Goal: Task Accomplishment & Management: Use online tool/utility

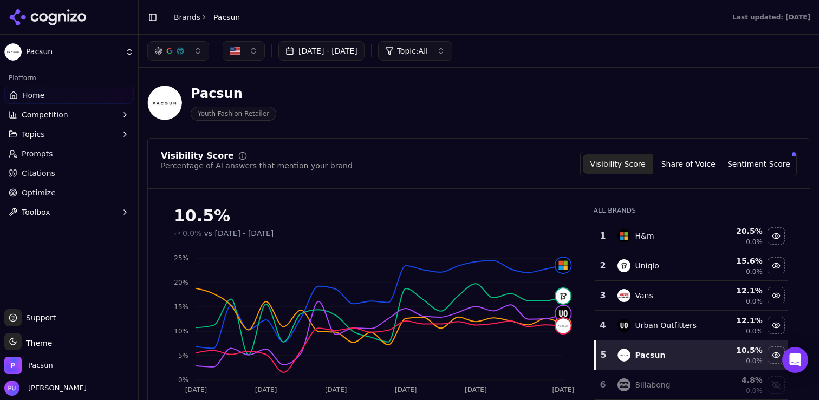
click at [67, 170] on link "Citations" at bounding box center [69, 173] width 130 height 17
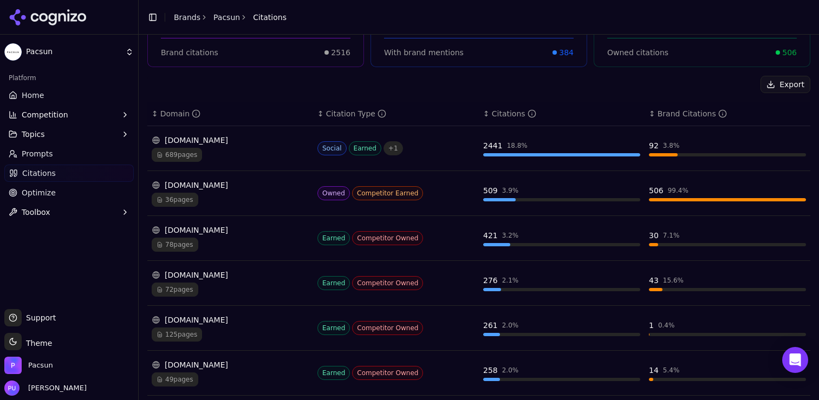
scroll to position [125, 0]
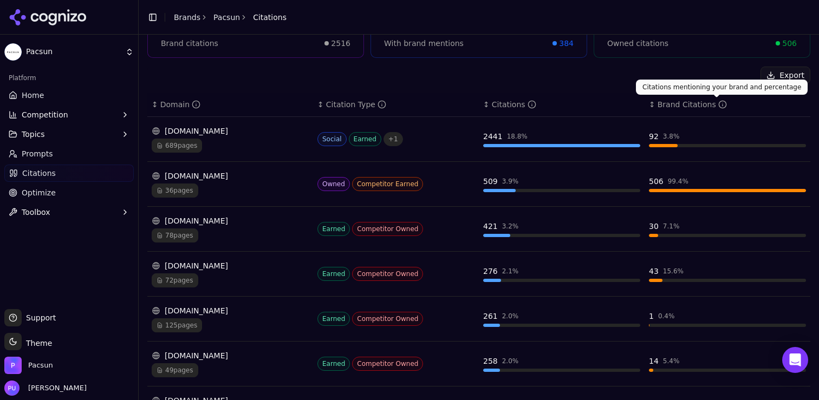
click at [719, 106] on icon "Data table" at bounding box center [723, 104] width 9 height 9
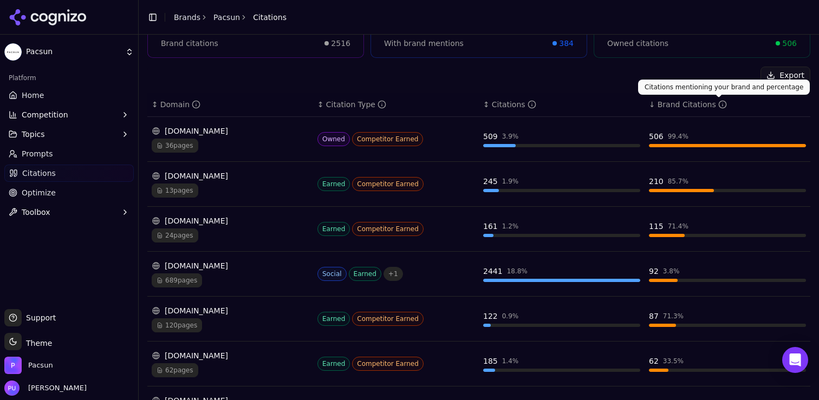
click at [720, 106] on icon "Data table" at bounding box center [723, 104] width 9 height 9
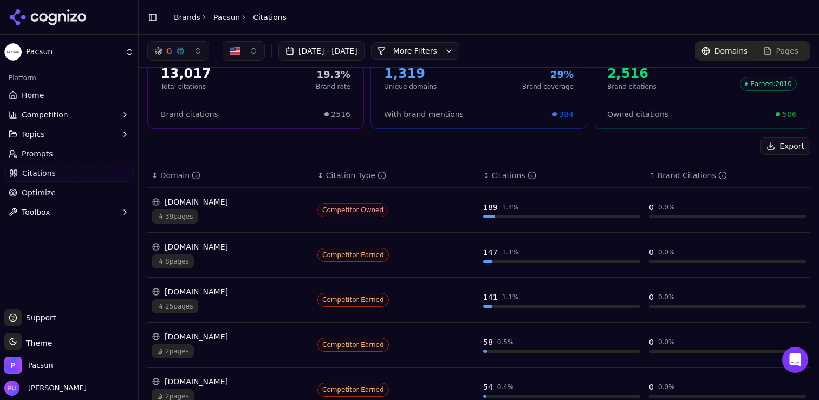
scroll to position [73, 0]
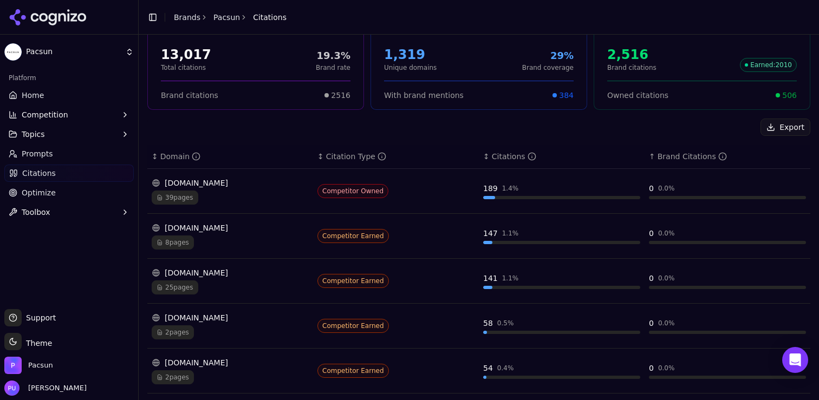
click at [719, 161] on div "Brand Citations" at bounding box center [692, 156] width 69 height 11
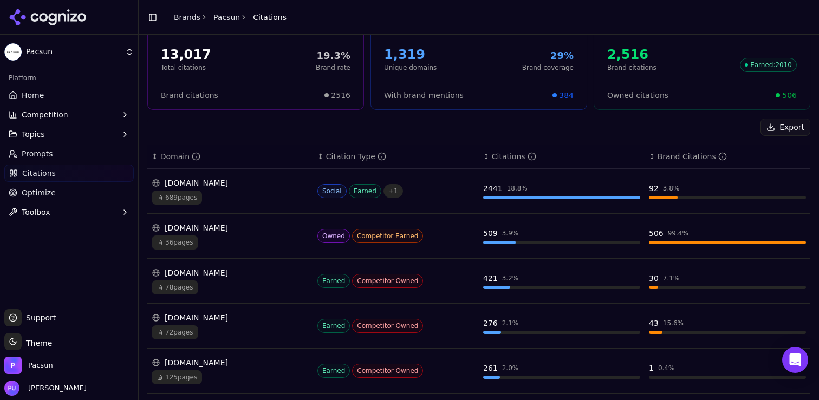
click at [701, 243] on div "Data table" at bounding box center [727, 242] width 157 height 3
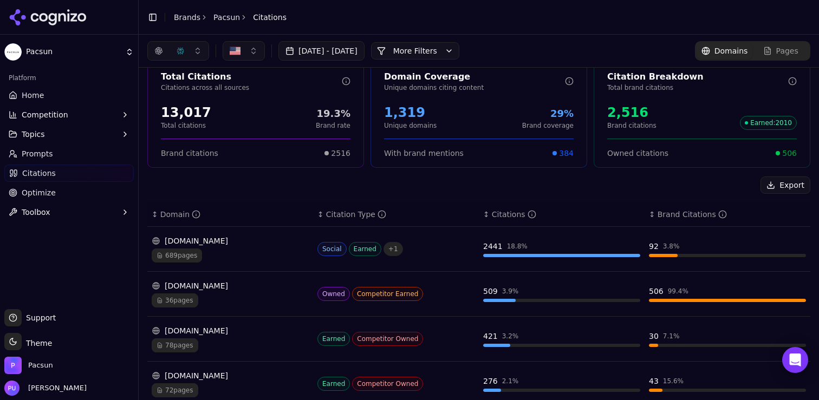
scroll to position [0, 0]
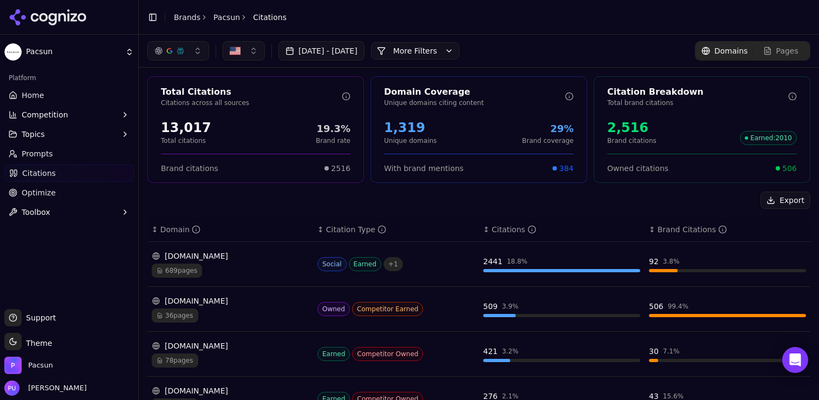
click at [210, 262] on div "[DOMAIN_NAME] 689 pages" at bounding box center [230, 264] width 157 height 27
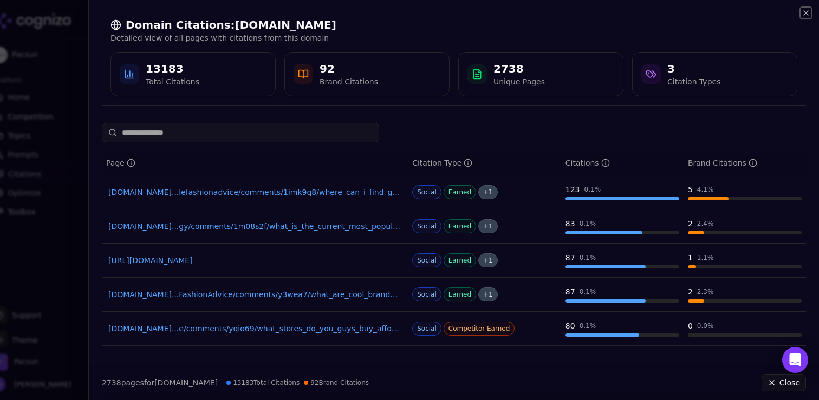
click at [803, 14] on icon "button" at bounding box center [806, 13] width 9 height 9
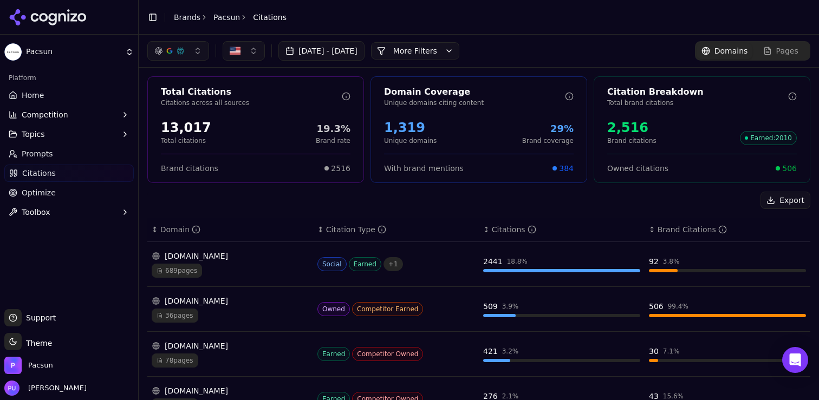
click at [344, 358] on span "Earned" at bounding box center [334, 354] width 33 height 14
click at [228, 362] on div "78 pages" at bounding box center [230, 361] width 157 height 14
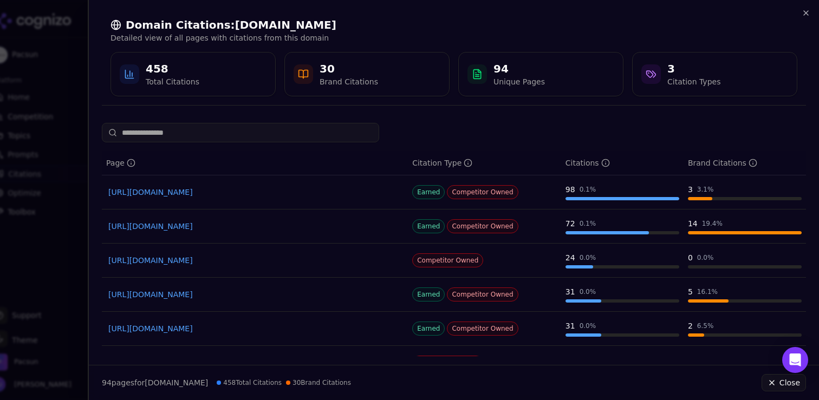
click at [284, 194] on link "[URL][DOMAIN_NAME]" at bounding box center [254, 192] width 293 height 11
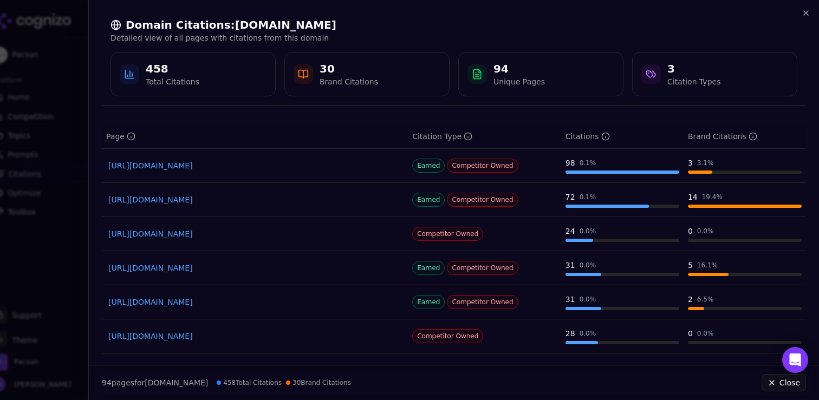
scroll to position [26, 0]
click at [806, 17] on icon "button" at bounding box center [806, 13] width 9 height 9
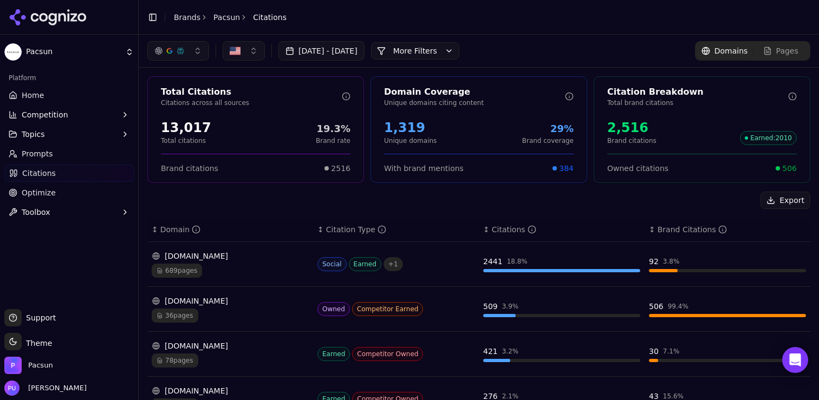
click at [629, 357] on div "421 3.2 %" at bounding box center [561, 354] width 157 height 16
click at [229, 349] on div "[DOMAIN_NAME]" at bounding box center [230, 346] width 157 height 11
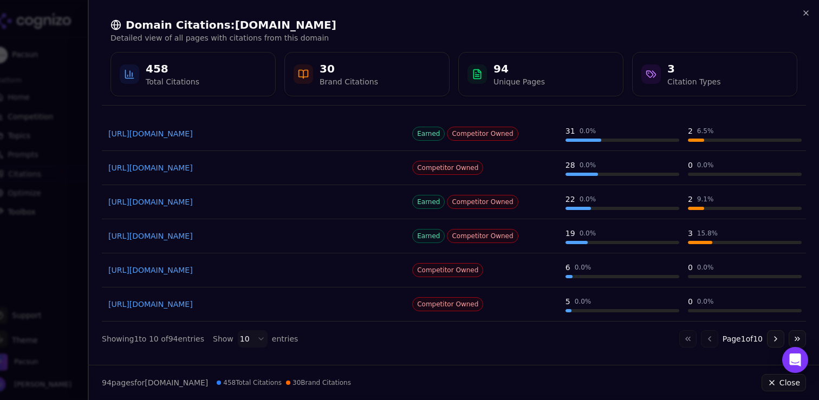
scroll to position [0, 0]
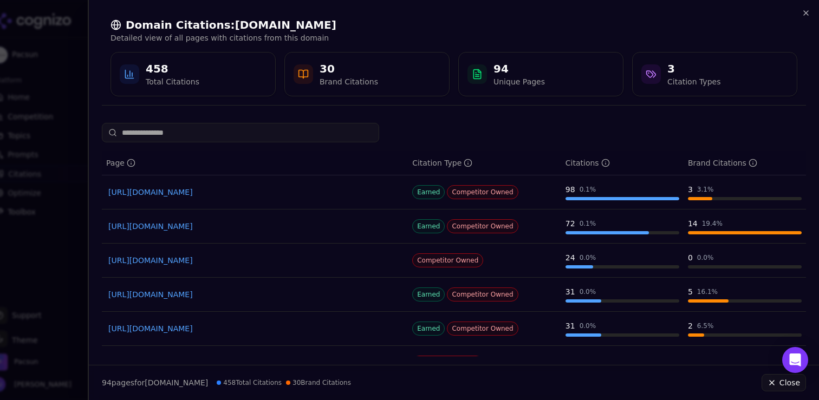
click at [657, 73] on div at bounding box center [652, 74] width 20 height 20
click at [193, 189] on link "[URL][DOMAIN_NAME]" at bounding box center [254, 192] width 293 height 11
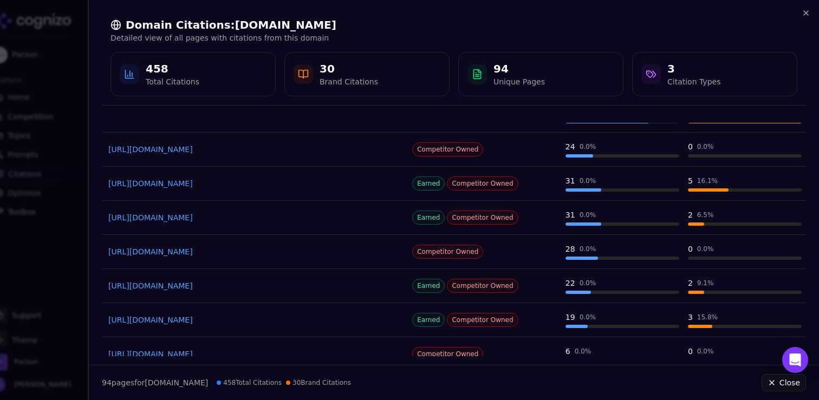
scroll to position [195, 0]
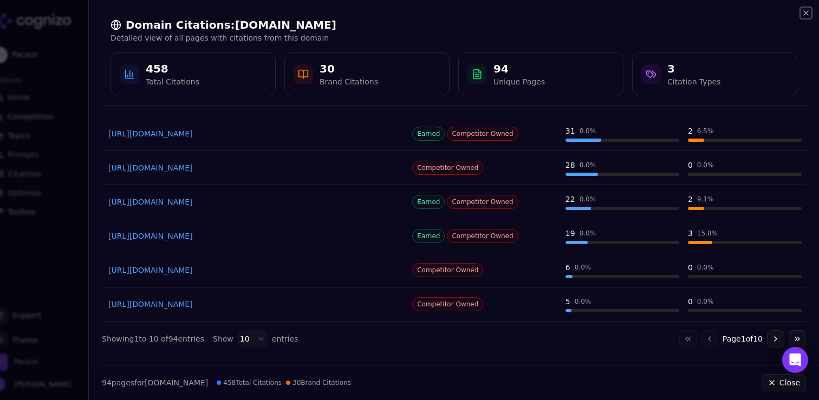
click at [805, 13] on icon "button" at bounding box center [806, 13] width 9 height 9
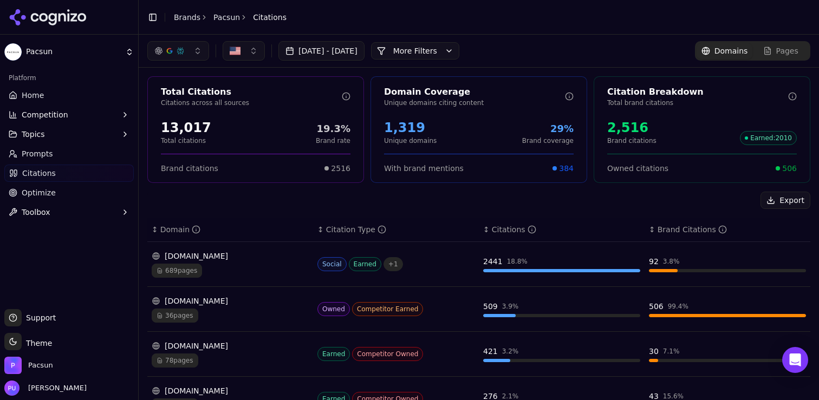
click at [780, 200] on button "Export" at bounding box center [786, 200] width 50 height 17
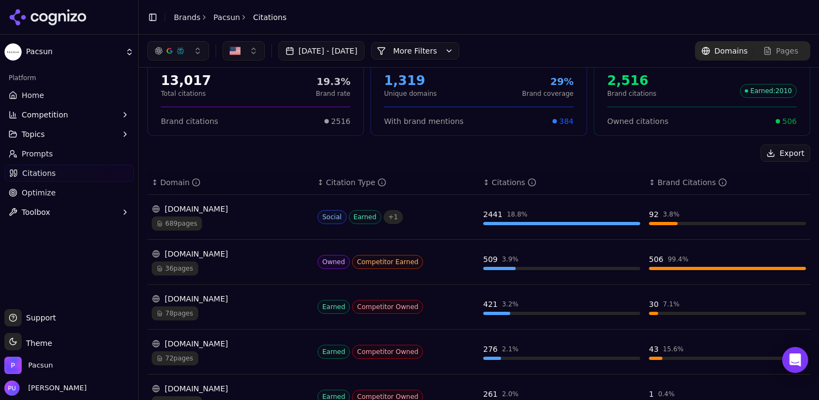
scroll to position [40, 0]
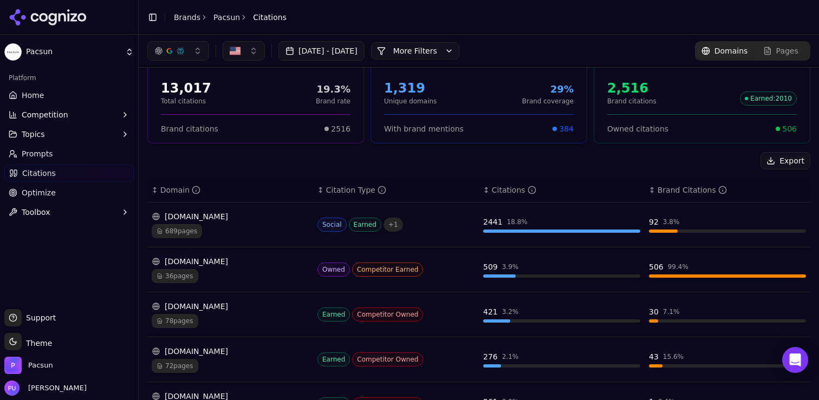
click at [60, 92] on link "Home" at bounding box center [69, 95] width 130 height 17
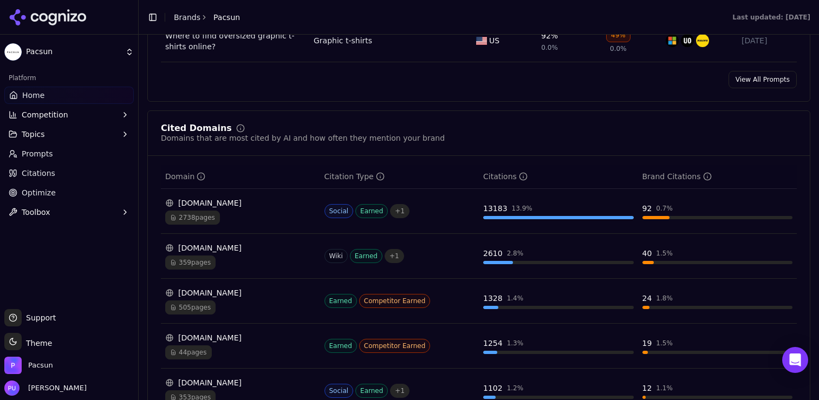
scroll to position [1059, 0]
click at [74, 173] on link "Citations" at bounding box center [69, 173] width 130 height 17
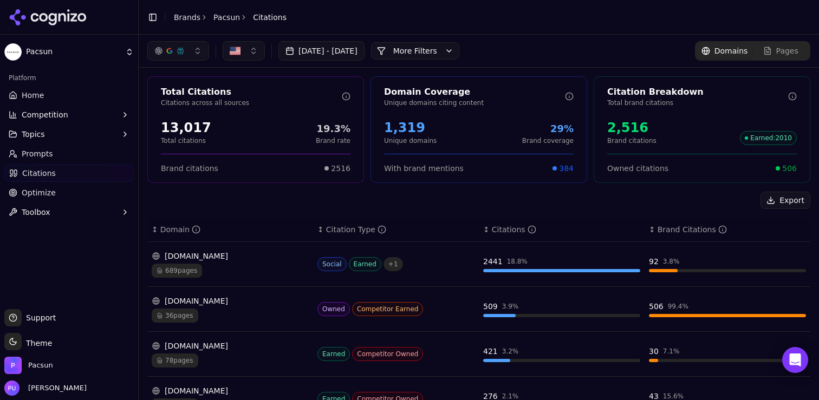
click at [58, 93] on link "Home" at bounding box center [69, 95] width 130 height 17
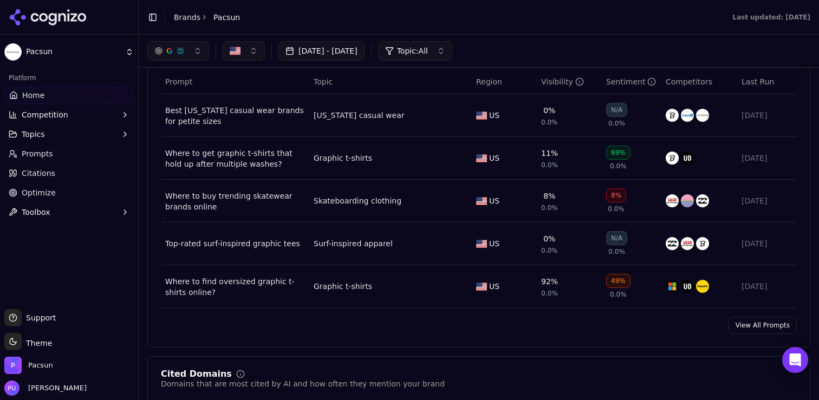
scroll to position [745, 0]
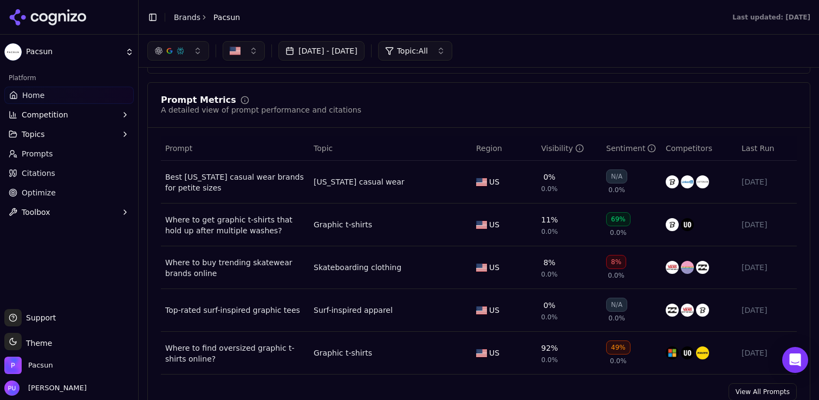
click at [69, 157] on link "Prompts" at bounding box center [69, 153] width 130 height 17
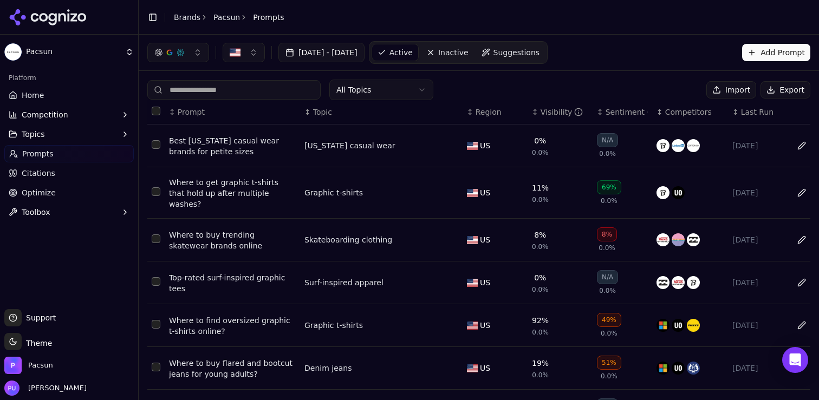
click at [267, 144] on div "Best [US_STATE] casual wear brands for petite sizes" at bounding box center [232, 146] width 127 height 22
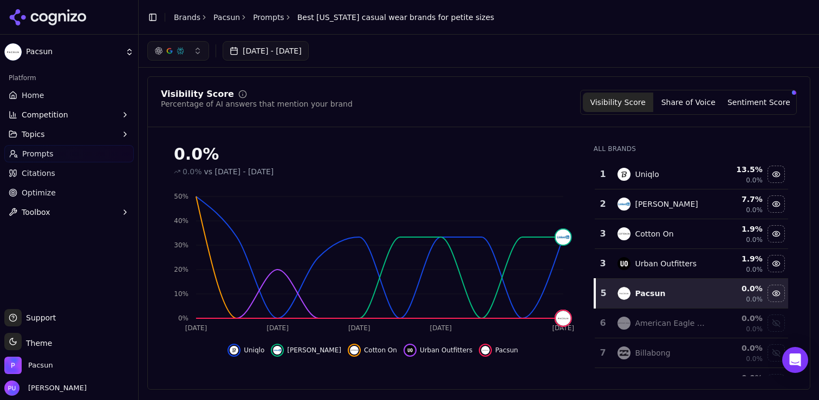
click at [107, 138] on button "Topics" at bounding box center [69, 134] width 130 height 17
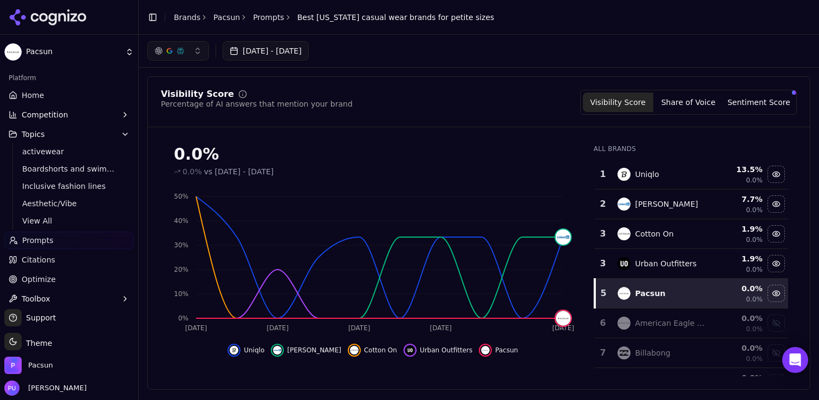
click at [92, 118] on button "Competition" at bounding box center [69, 114] width 130 height 17
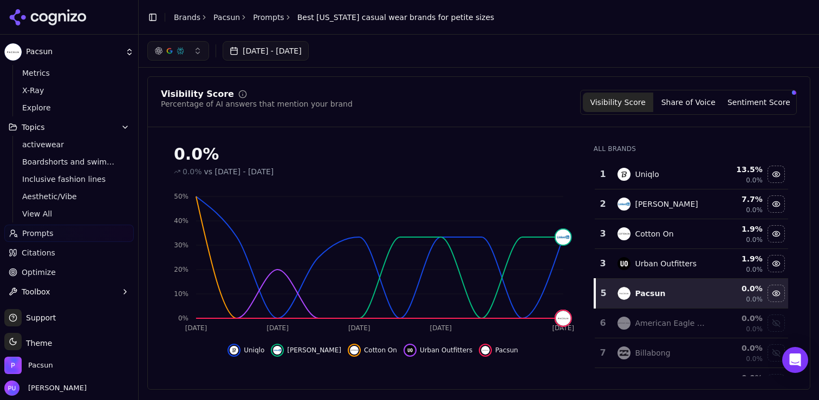
click at [70, 270] on link "Optimize" at bounding box center [69, 272] width 130 height 17
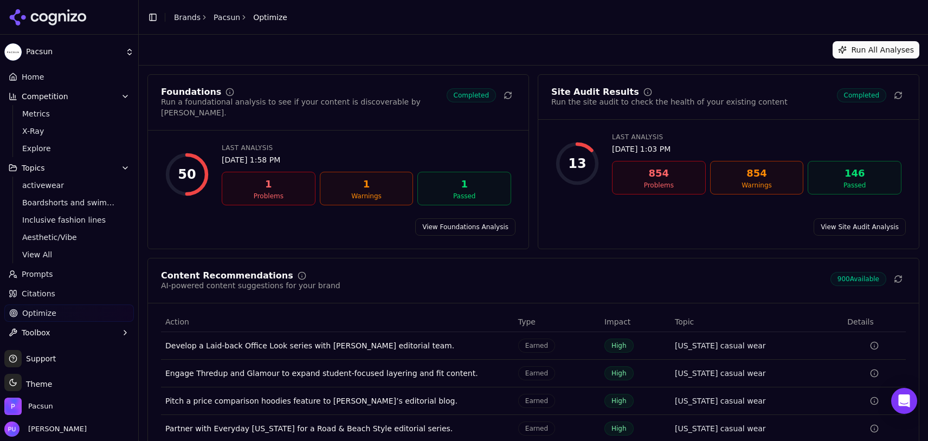
click at [73, 276] on link "Prompts" at bounding box center [69, 274] width 130 height 17
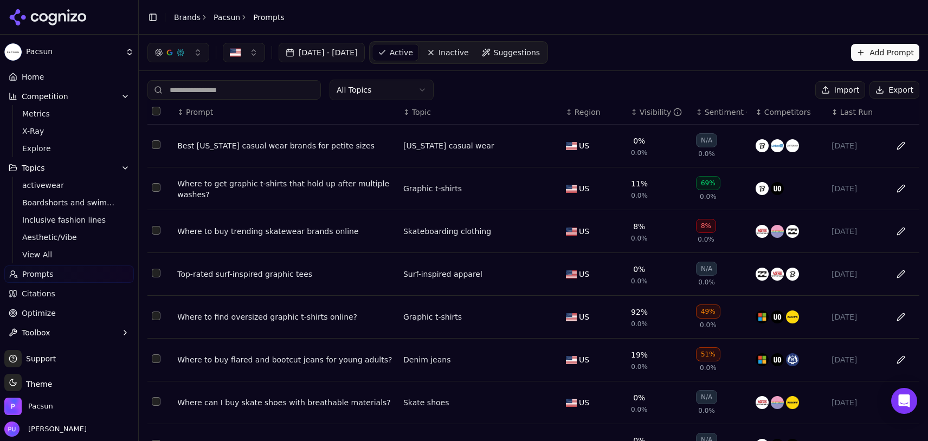
click at [884, 88] on button "Export" at bounding box center [894, 89] width 50 height 17
